Goal: Transaction & Acquisition: Purchase product/service

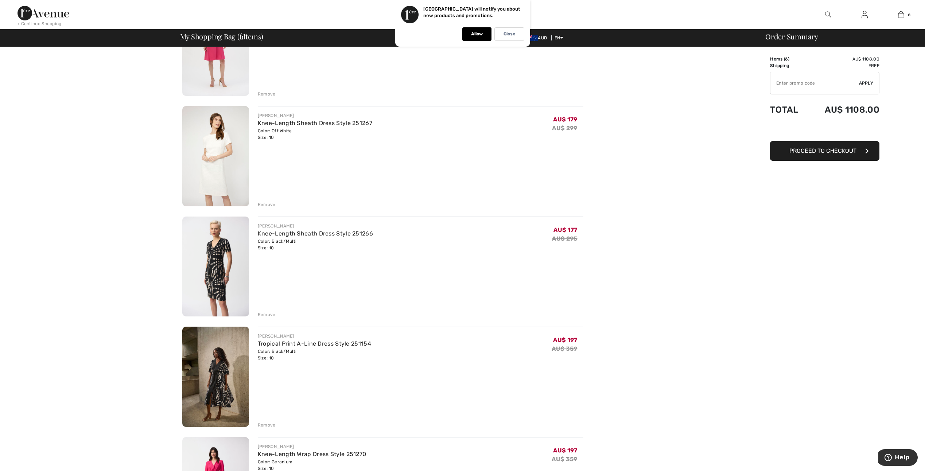
scroll to position [109, 0]
click at [220, 375] on img at bounding box center [215, 378] width 67 height 100
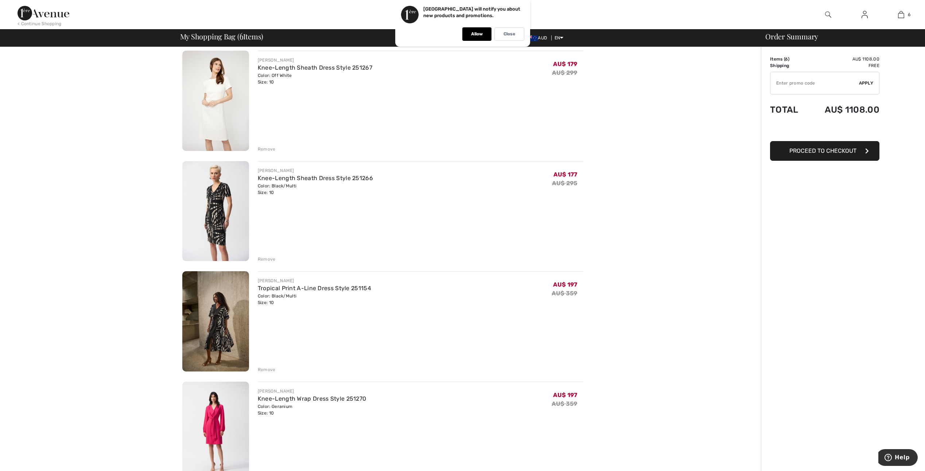
scroll to position [182, 0]
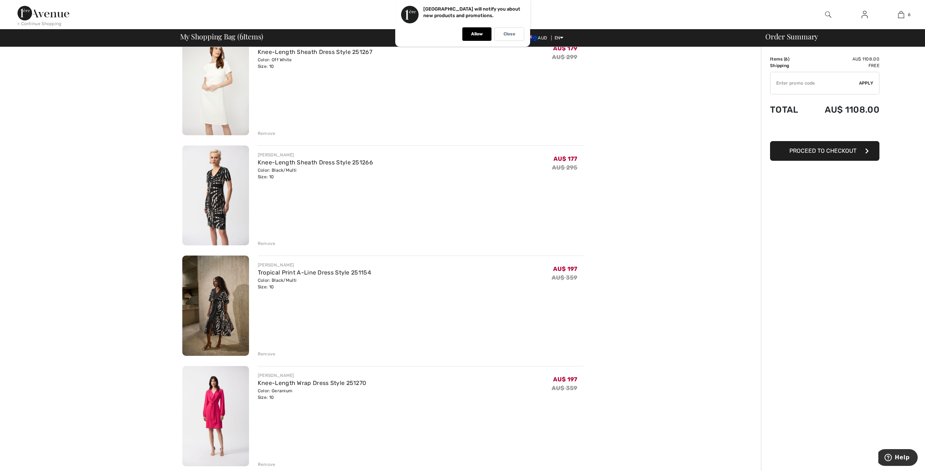
click at [269, 354] on div "Remove" at bounding box center [267, 354] width 18 height 7
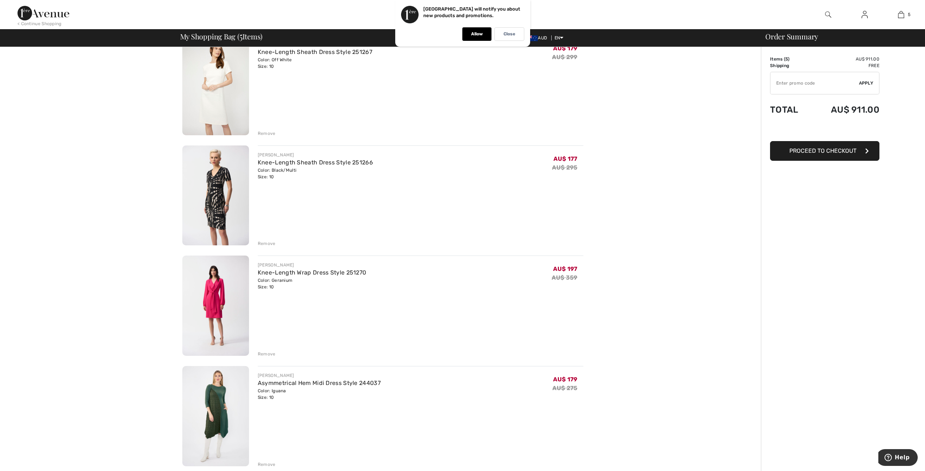
click at [227, 409] on img at bounding box center [215, 416] width 67 height 100
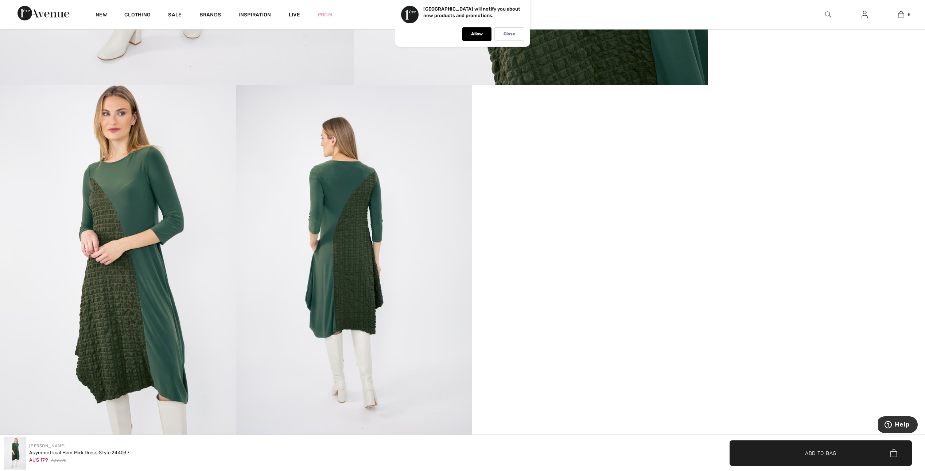
scroll to position [510, 0]
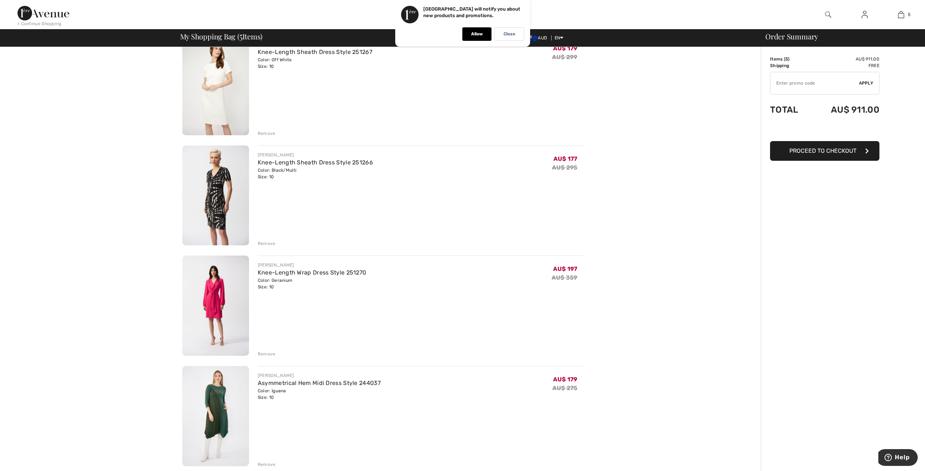
click at [219, 297] on img at bounding box center [215, 305] width 67 height 100
click at [266, 132] on div "Remove" at bounding box center [267, 133] width 18 height 7
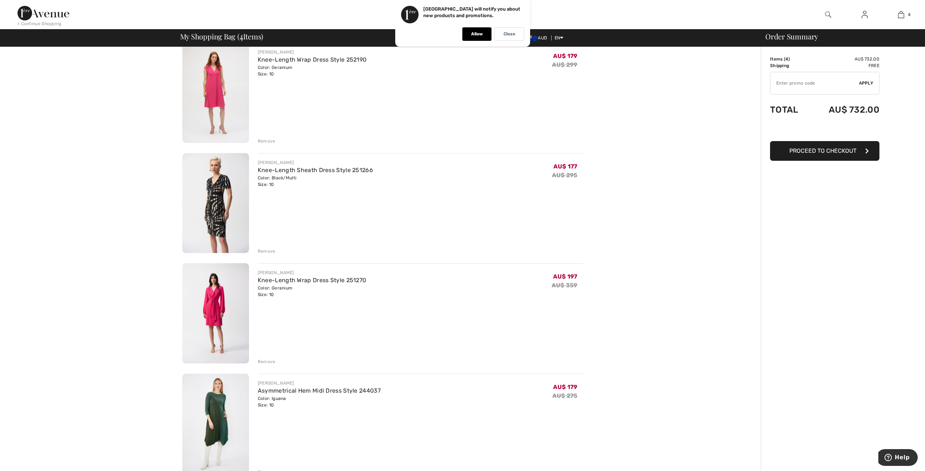
scroll to position [63, 0]
click at [224, 192] on img at bounding box center [215, 204] width 67 height 100
click at [265, 363] on div "Remove" at bounding box center [267, 362] width 18 height 7
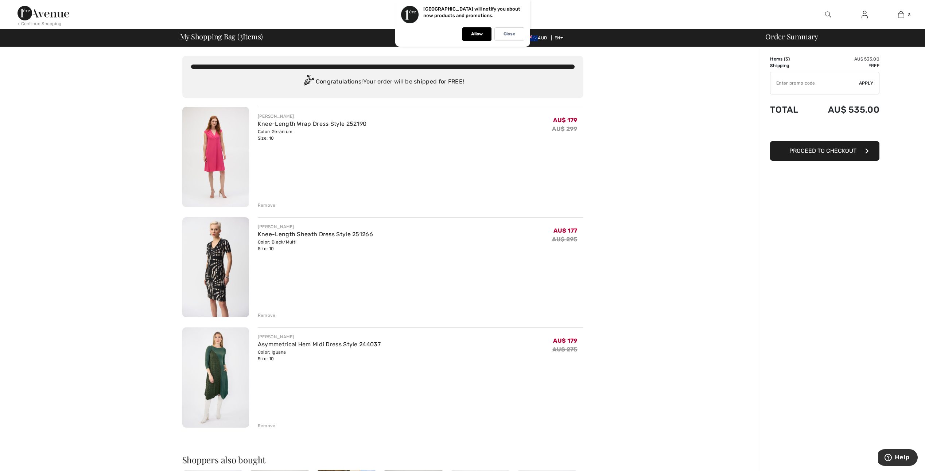
click at [219, 155] on img at bounding box center [215, 157] width 67 height 100
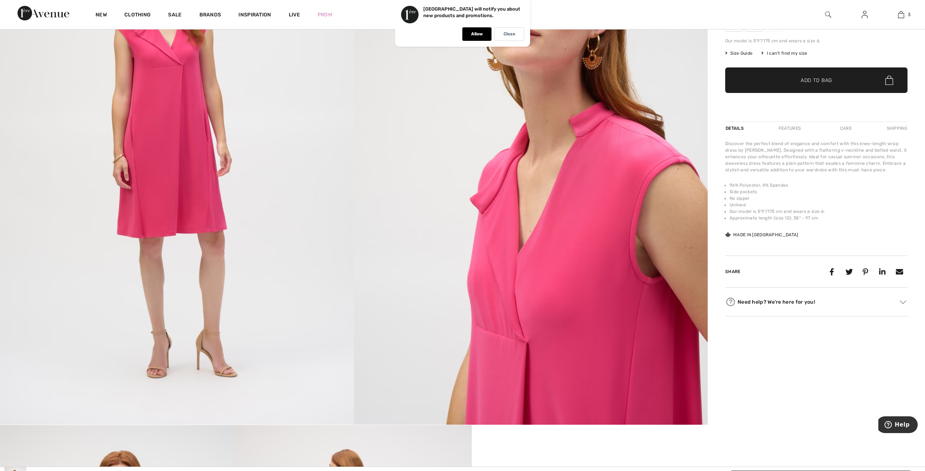
scroll to position [146, 0]
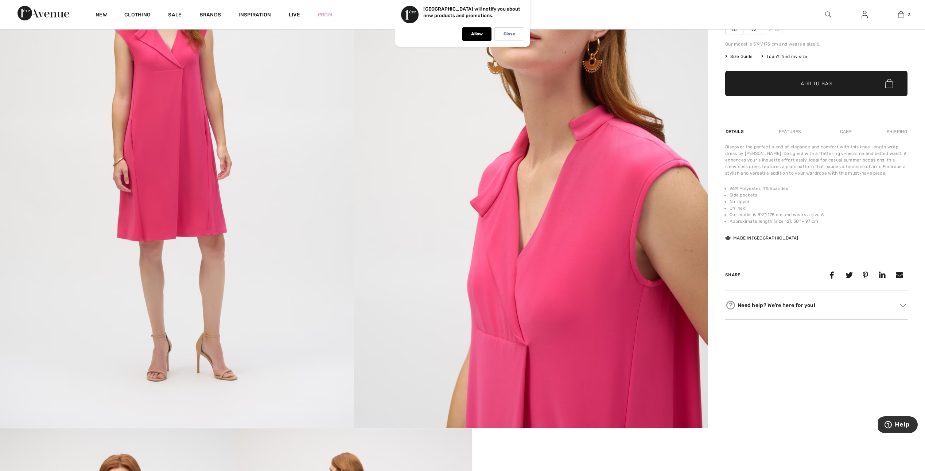
click at [509, 31] on p "Close" at bounding box center [509, 33] width 12 height 5
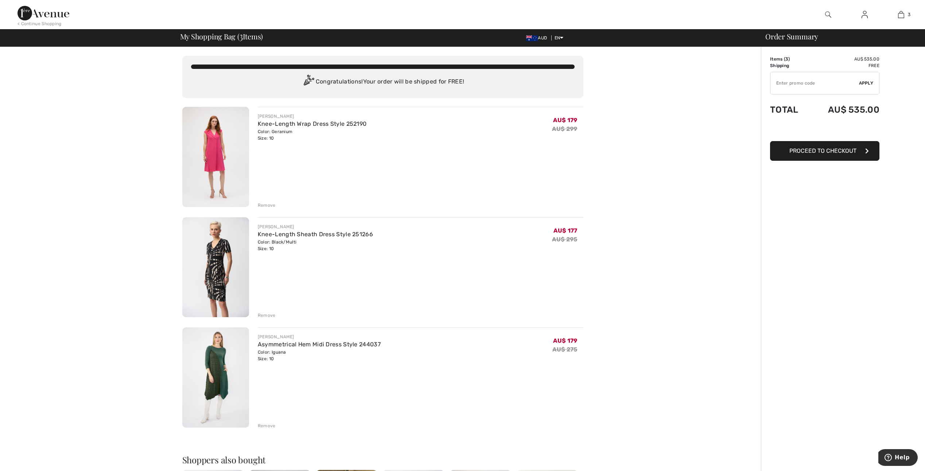
click at [265, 426] on div "Remove" at bounding box center [267, 425] width 18 height 7
